Goal: Task Accomplishment & Management: Complete application form

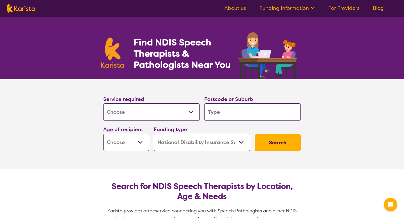
select select "[MEDICAL_DATA]"
select select "NDIS"
select select "[MEDICAL_DATA]"
select select "NDIS"
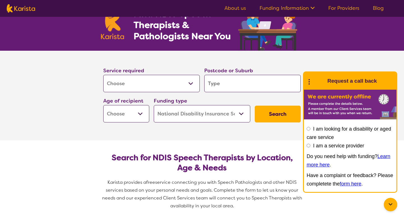
scroll to position [28, 0]
click at [182, 85] on select "Allied Health Assistant Assessment ([MEDICAL_DATA] or [MEDICAL_DATA]) Behaviour…" at bounding box center [151, 83] width 97 height 17
click at [231, 81] on input "search" at bounding box center [252, 83] width 97 height 17
type input "6"
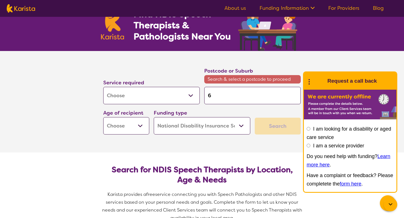
type input "61"
type input "615"
type input "6155"
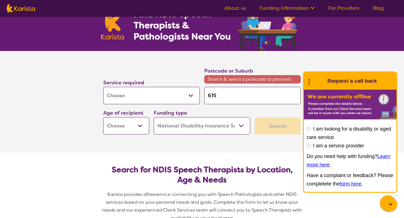
type input "6155"
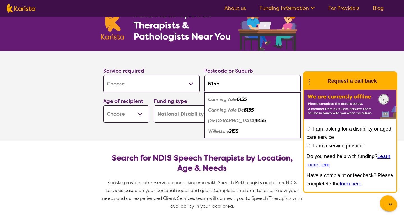
type input "6155"
click at [235, 98] on em "Canning Vale" at bounding box center [222, 100] width 29 height 6
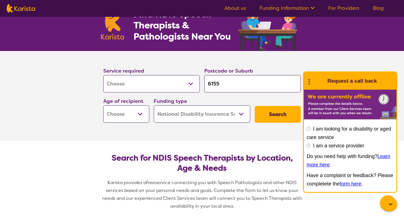
click at [141, 114] on select "Early Childhood - 0 to 9 Child - 10 to 11 Adolescent - 12 to 17 Adult - 18 to 6…" at bounding box center [126, 114] width 46 height 17
select select "AD"
click at [103, 106] on select "Early Childhood - 0 to 9 Child - 10 to 11 Adolescent - 12 to 17 Adult - 18 to 6…" at bounding box center [126, 114] width 46 height 17
select select "AD"
click at [215, 114] on select "Home Care Package (HCP) National Disability Insurance Scheme (NDIS) I don't know" at bounding box center [202, 114] width 97 height 17
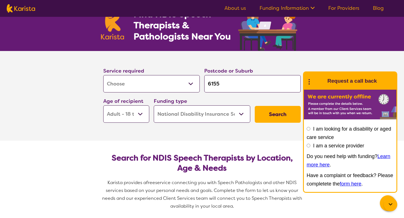
click at [154, 106] on select "Home Care Package (HCP) National Disability Insurance Scheme (NDIS) I don't know" at bounding box center [202, 114] width 97 height 17
click at [274, 115] on button "Search" at bounding box center [278, 114] width 46 height 17
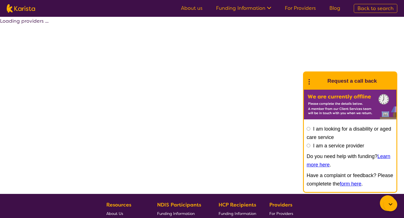
select select "by_score"
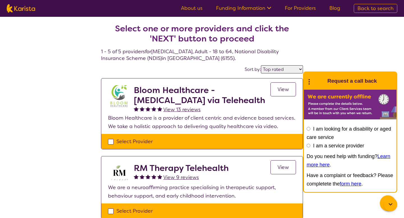
click at [109, 141] on div "Select Provider" at bounding box center [202, 142] width 188 height 8
checkbox input "true"
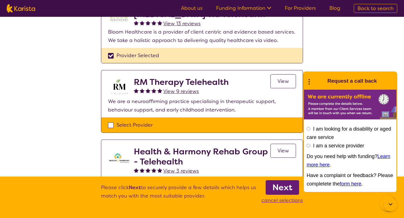
click at [110, 123] on div "Select Provider" at bounding box center [202, 125] width 188 height 8
checkbox input "true"
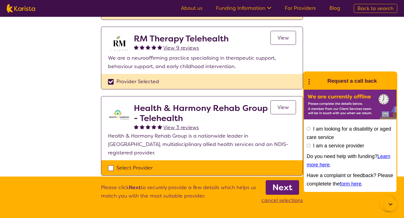
scroll to position [128, 0]
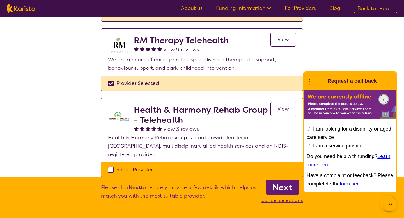
click at [110, 166] on div "Select Provider" at bounding box center [202, 170] width 188 height 8
checkbox input "true"
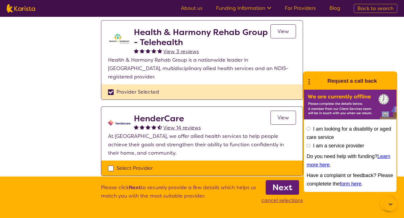
click at [110, 164] on div "Select Provider" at bounding box center [202, 168] width 188 height 8
checkbox input "true"
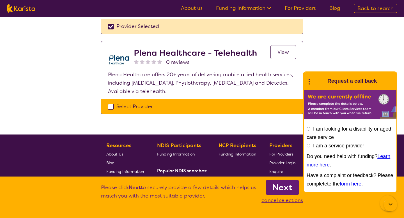
scroll to position [344, 0]
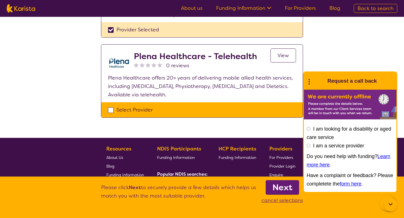
click at [113, 106] on div "Select Provider" at bounding box center [202, 110] width 188 height 8
checkbox input "true"
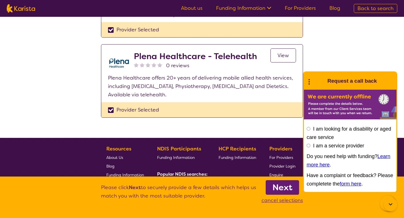
click at [291, 183] on b "Next" at bounding box center [282, 187] width 20 height 11
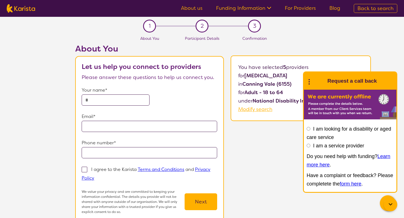
click at [109, 102] on input "text" at bounding box center [116, 100] width 68 height 11
type input "**********"
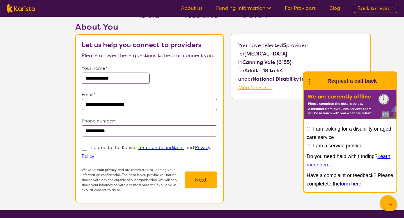
scroll to position [27, 0]
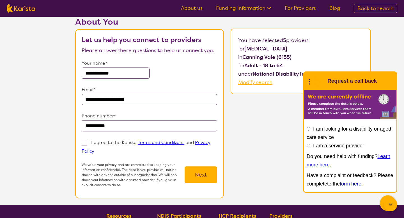
click at [87, 141] on span at bounding box center [85, 143] width 6 height 6
click at [94, 149] on input "I agree to the Karista Terms and Conditions and Privacy Policy" at bounding box center [96, 151] width 4 height 4
checkbox input "true"
click at [204, 176] on button "Next" at bounding box center [201, 175] width 33 height 17
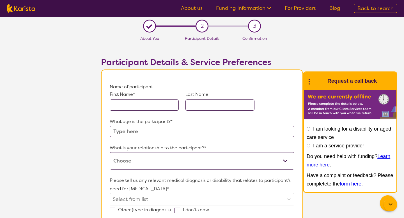
click at [157, 106] on input "text" at bounding box center [144, 105] width 69 height 11
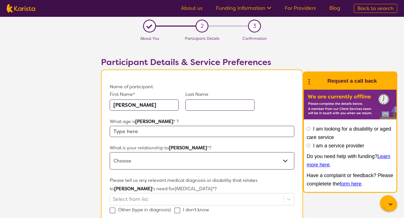
type input "[PERSON_NAME]"
click at [241, 104] on input "text" at bounding box center [219, 105] width 69 height 11
type input "Seethor"
click at [176, 130] on input "text" at bounding box center [202, 131] width 185 height 11
type input "19"
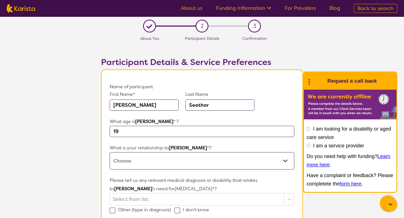
click at [187, 161] on select "This request is for myself I am their parent I am their child I am their spouse…" at bounding box center [202, 160] width 185 height 17
select select "This request is for myself"
click at [110, 152] on select "This request is for myself I am their parent I am their child I am their spouse…" at bounding box center [202, 160] width 185 height 17
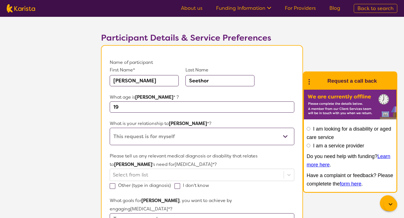
scroll to position [38, 0]
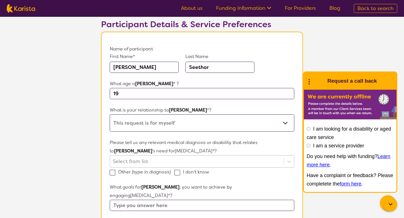
click at [182, 162] on div "Select from list" at bounding box center [202, 161] width 185 height 12
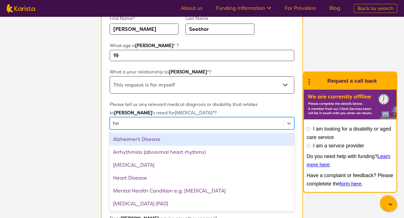
scroll to position [0, 0]
type input "hea"
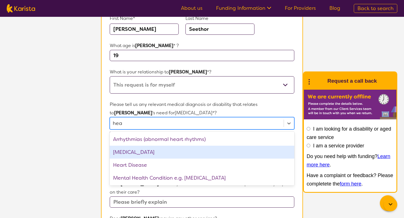
click at [145, 155] on div "[MEDICAL_DATA]" at bounding box center [202, 152] width 185 height 13
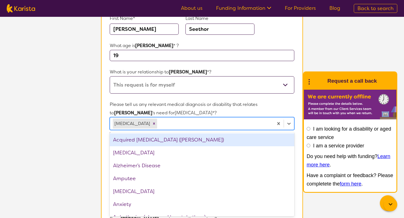
click at [203, 110] on p "Please tell us any relevant medical diagnosis or disability that relates to [PE…" at bounding box center [202, 108] width 185 height 17
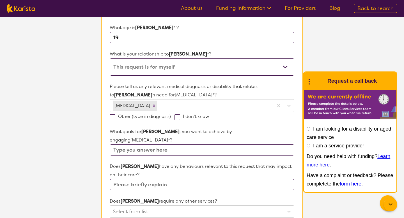
scroll to position [94, 0]
click at [185, 145] on input "text" at bounding box center [202, 150] width 185 height 11
type input "Clarity in speech"
click at [163, 180] on input "text" at bounding box center [202, 185] width 185 height 11
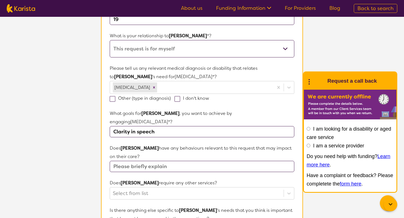
scroll to position [113, 0]
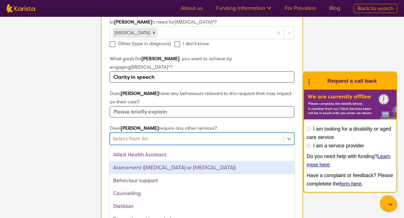
click at [162, 145] on div "option Assessment ([MEDICAL_DATA] or [MEDICAL_DATA]) focused, 2 of 21. 21 resul…" at bounding box center [202, 139] width 185 height 12
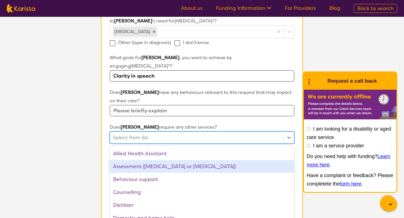
scroll to position [174, 0]
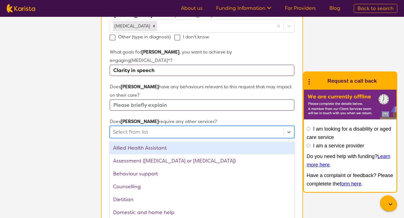
click at [162, 127] on div at bounding box center [197, 132] width 168 height 10
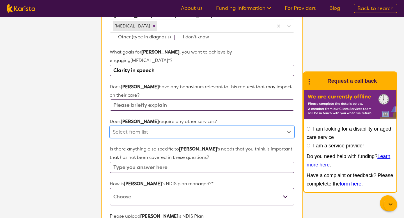
scroll to position [194, 0]
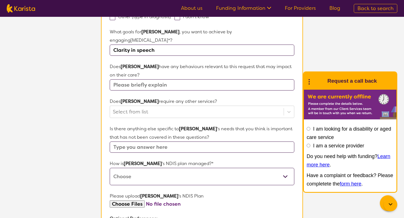
click at [178, 142] on input "text" at bounding box center [202, 147] width 185 height 11
click at [172, 168] on select "Self-managed NDIS plan Managed by a registered plan management provider (not th…" at bounding box center [202, 176] width 185 height 17
select select "Self Managed"
click at [110, 168] on select "Self-managed NDIS plan Managed by a registered plan management provider (not th…" at bounding box center [202, 176] width 185 height 17
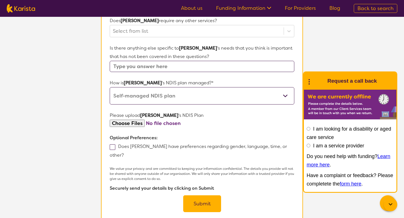
scroll to position [284, 0]
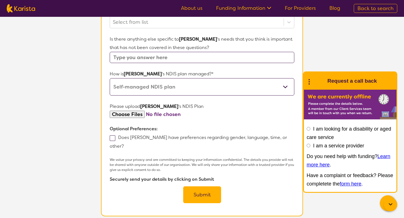
click at [112, 136] on span at bounding box center [113, 139] width 6 height 6
click at [124, 144] on input "Does [PERSON_NAME] have preferences regarding gender, language, time, or other?" at bounding box center [126, 146] width 4 height 4
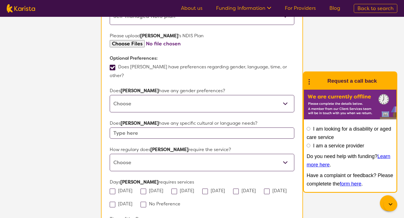
scroll to position [357, 0]
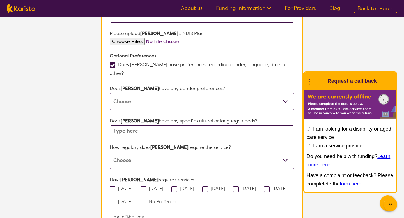
click at [149, 93] on select "[DEMOGRAPHIC_DATA] [DEMOGRAPHIC_DATA] Other No Preference" at bounding box center [202, 101] width 185 height 17
click at [113, 63] on span at bounding box center [113, 66] width 6 height 6
click at [124, 71] on input "Does [PERSON_NAME] have preferences regarding gender, language, time, or other?" at bounding box center [126, 73] width 4 height 4
checkbox input "false"
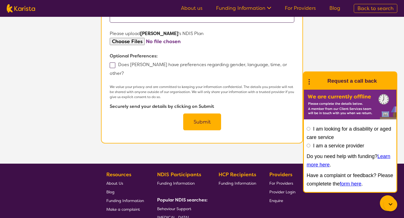
click at [193, 114] on button "Submit" at bounding box center [202, 122] width 38 height 17
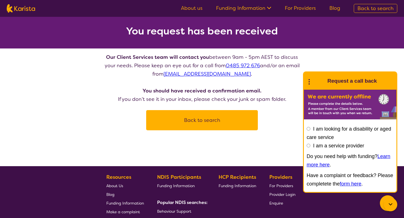
scroll to position [31, 0]
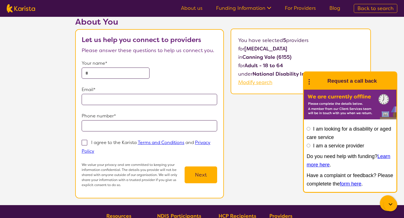
scroll to position [112, 0]
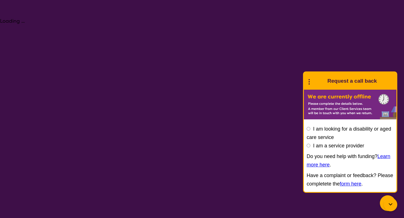
select select "[MEDICAL_DATA]"
select select "AD"
select select "NDIS"
select select "[MEDICAL_DATA]"
select select "AD"
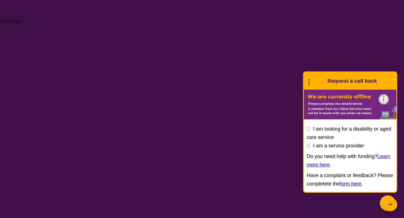
select select "NDIS"
